Goal: Information Seeking & Learning: Learn about a topic

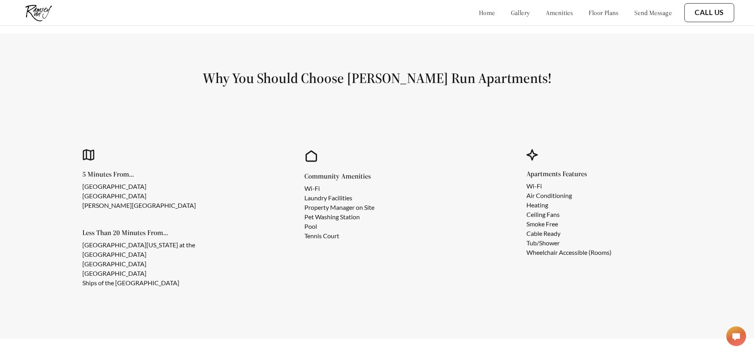
scroll to position [672, 0]
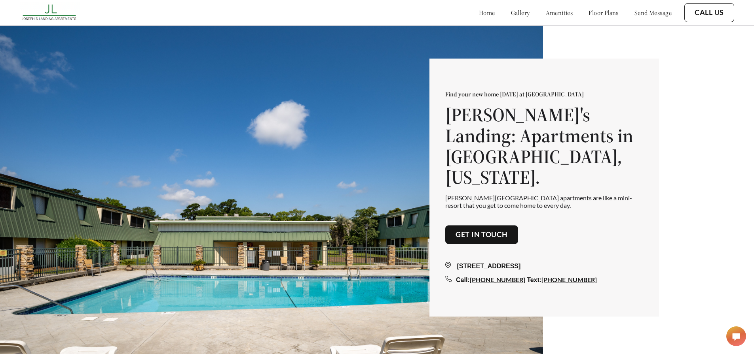
click at [588, 16] on link "floor plans" at bounding box center [603, 13] width 30 height 8
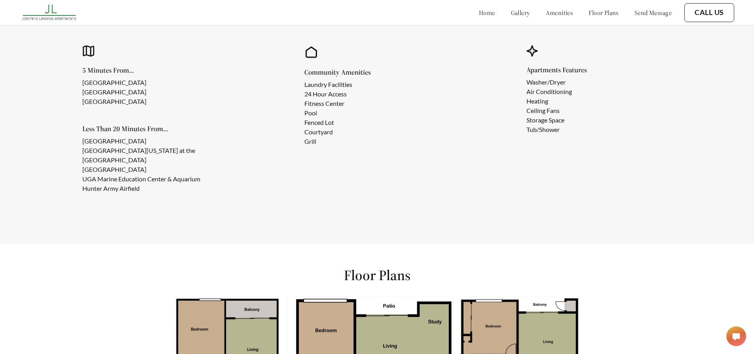
scroll to position [734, 0]
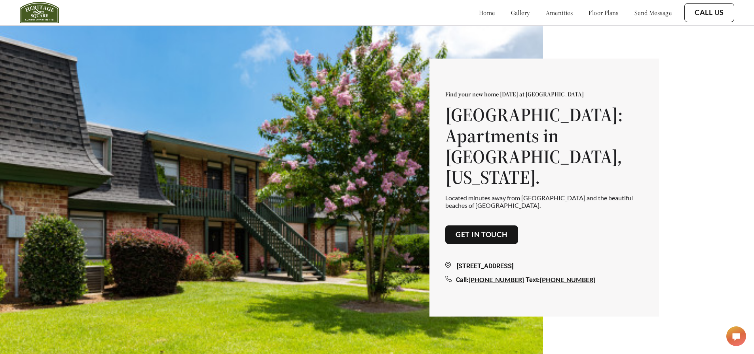
click at [599, 10] on link "floor plans" at bounding box center [603, 13] width 30 height 8
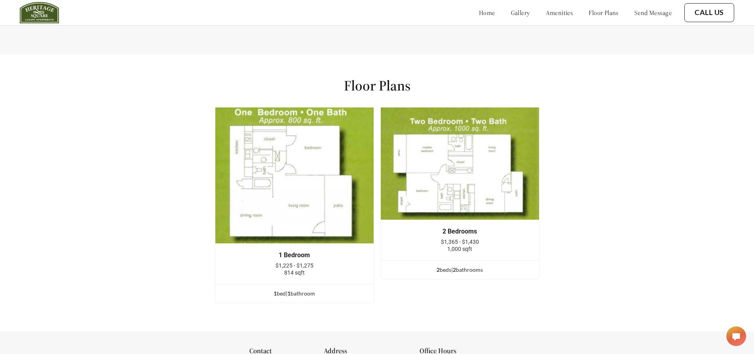
scroll to position [1082, 0]
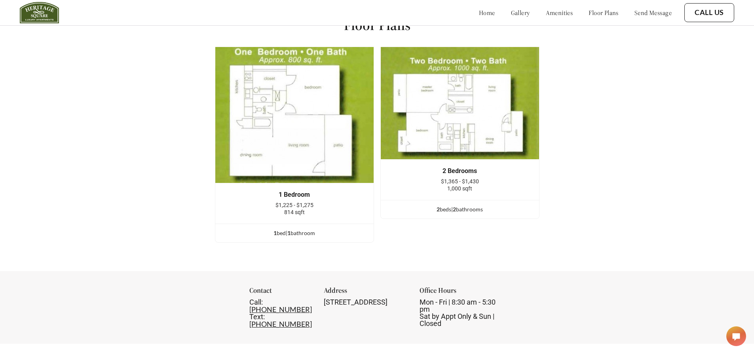
click at [466, 121] on img at bounding box center [459, 103] width 159 height 113
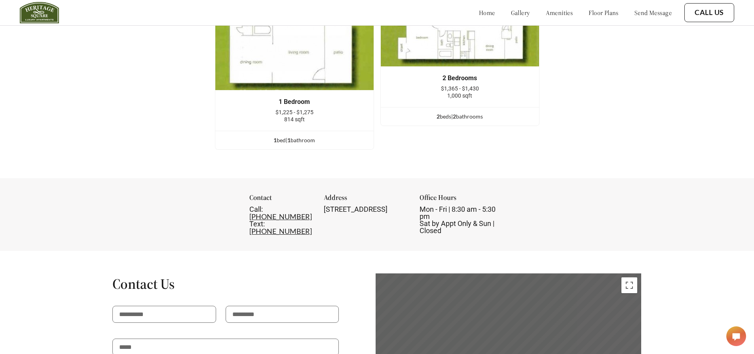
scroll to position [1161, 0]
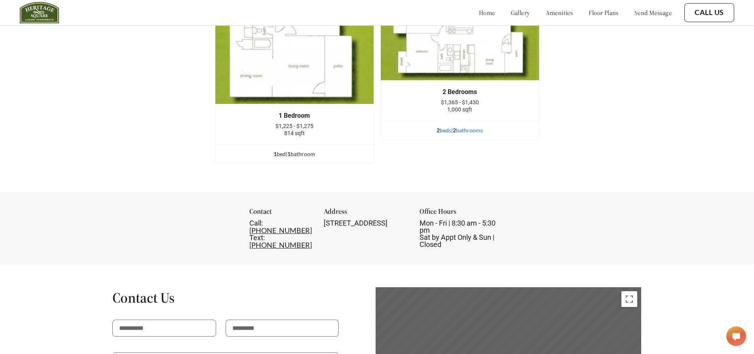
click at [474, 135] on div "2 bed s | 2 bathroom s" at bounding box center [460, 130] width 158 height 9
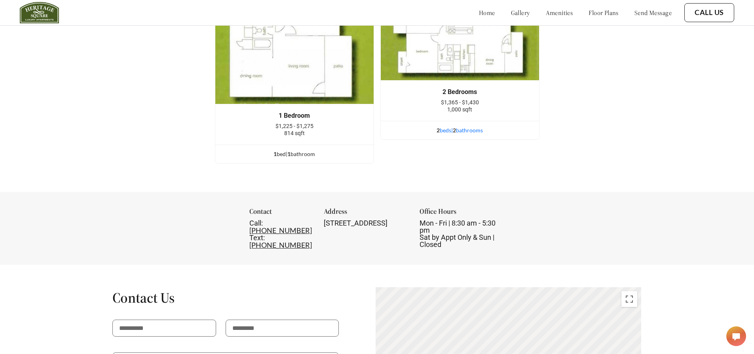
click at [474, 133] on div "2 bed s | 2 bathroom s" at bounding box center [460, 130] width 158 height 9
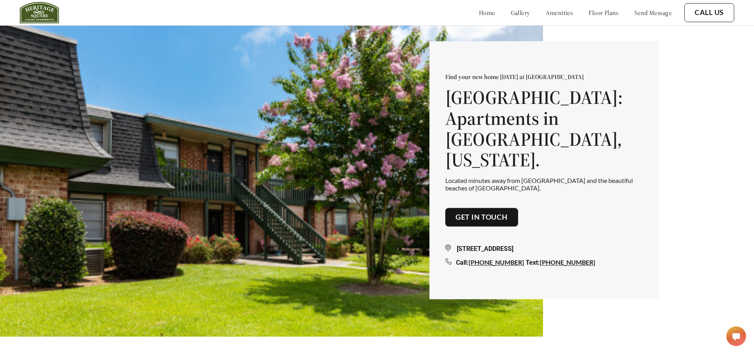
scroll to position [0, 0]
